Goal: Use online tool/utility: Utilize a website feature to perform a specific function

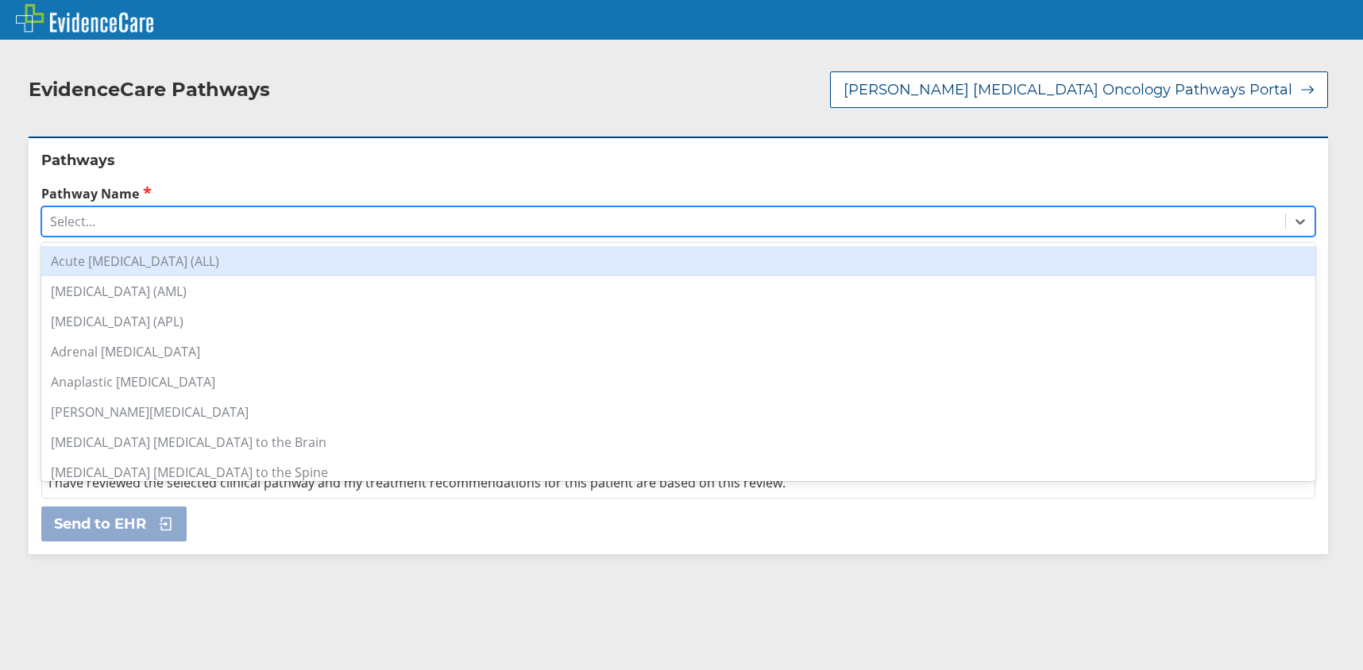
click at [108, 217] on div "Select..." at bounding box center [663, 221] width 1243 height 27
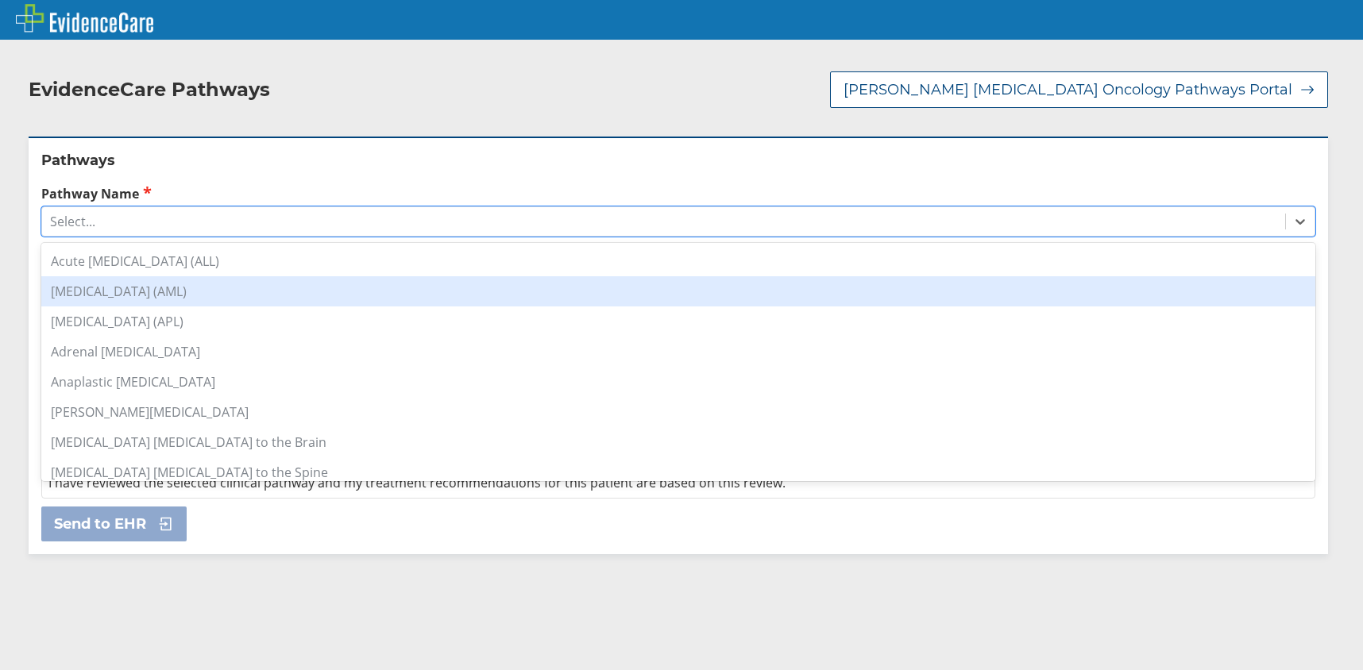
click at [122, 284] on div "[MEDICAL_DATA] (AML)" at bounding box center [678, 291] width 1274 height 30
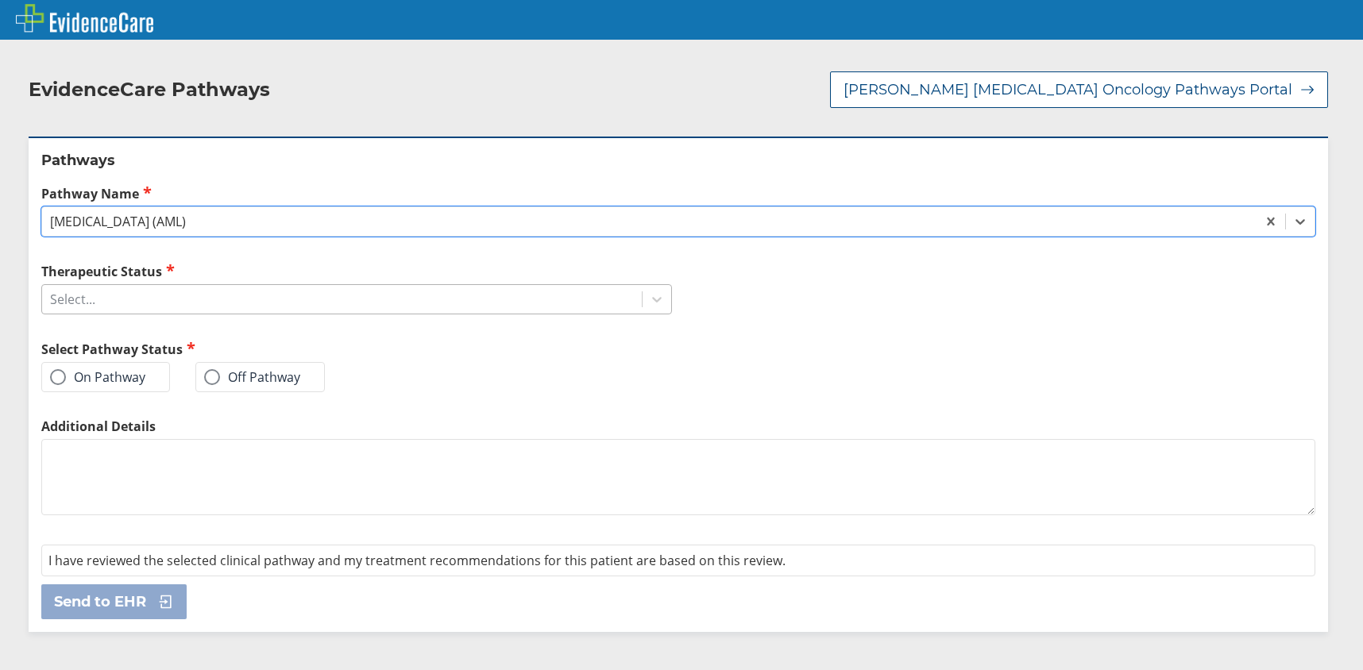
click at [183, 300] on div "Select..." at bounding box center [342, 299] width 600 height 27
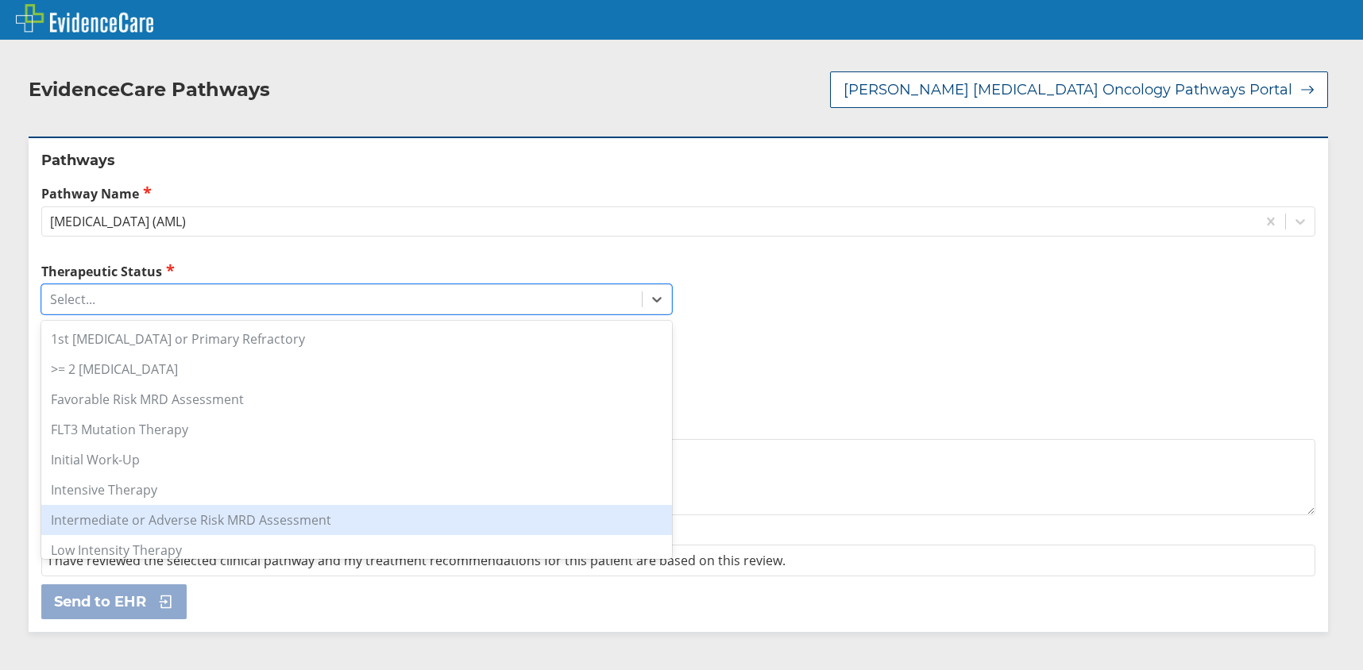
click at [330, 514] on div "Intermediate or Adverse Risk MRD Assessment" at bounding box center [356, 520] width 631 height 30
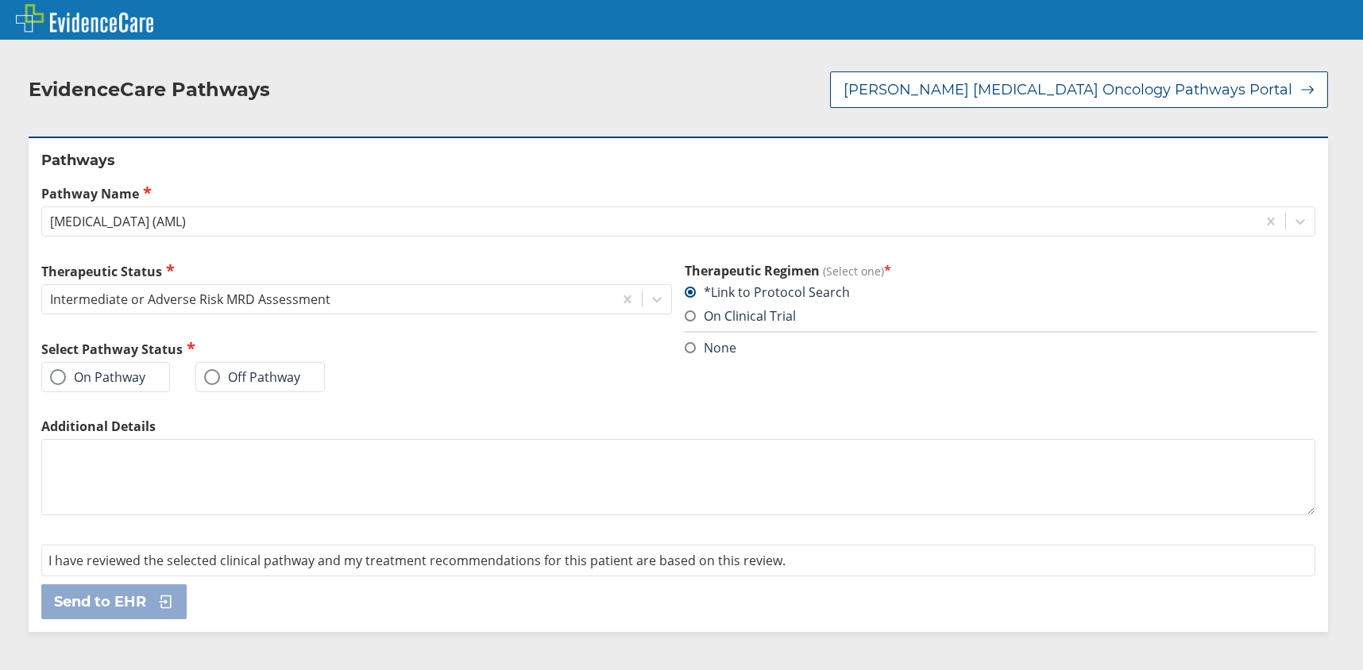
click at [61, 381] on span at bounding box center [58, 377] width 16 height 16
click at [0, 0] on input "On Pathway" at bounding box center [0, 0] width 0 height 0
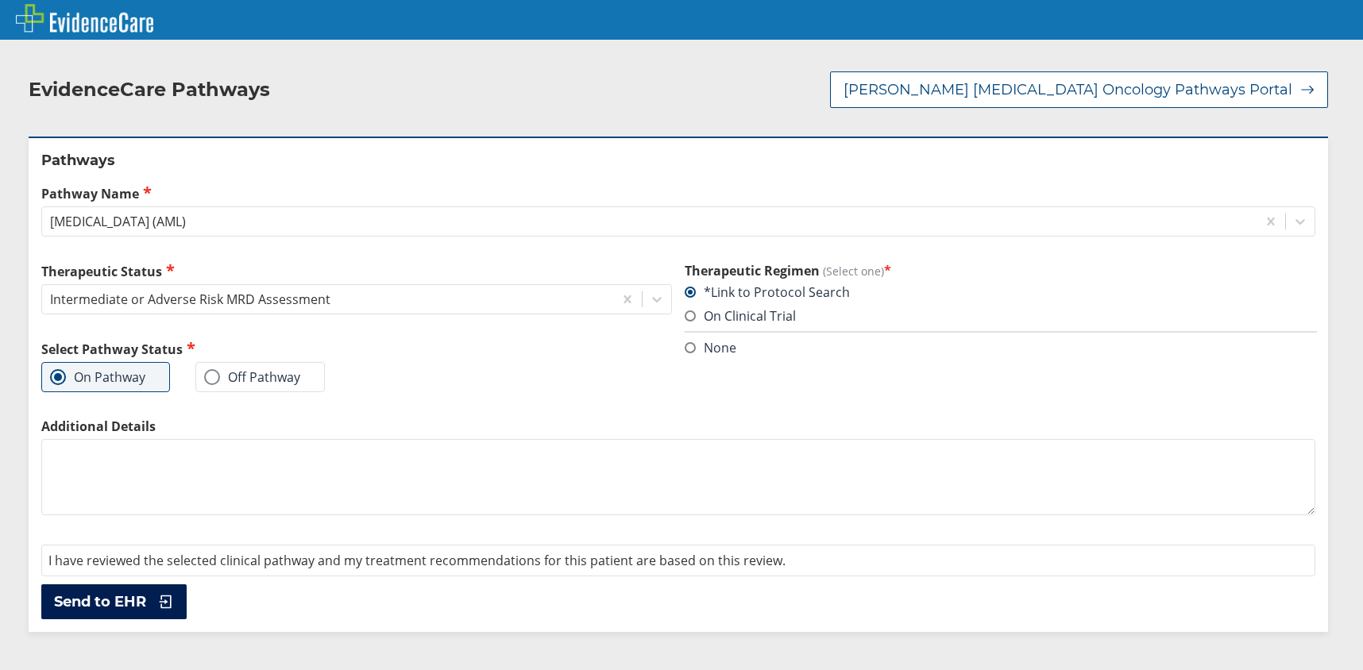
click at [98, 596] on span "Send to EHR" at bounding box center [100, 601] width 92 height 19
